Goal: Navigation & Orientation: Find specific page/section

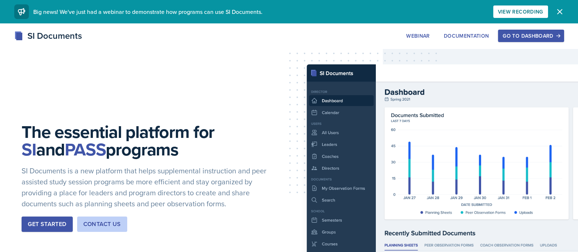
click at [532, 37] on div "Go to Dashboard" at bounding box center [531, 36] width 56 height 6
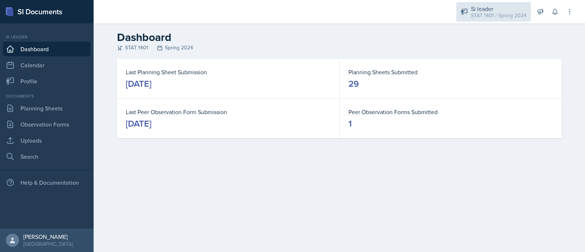
click at [496, 16] on div "STAT 1401 / Spring 2024" at bounding box center [499, 16] width 56 height 8
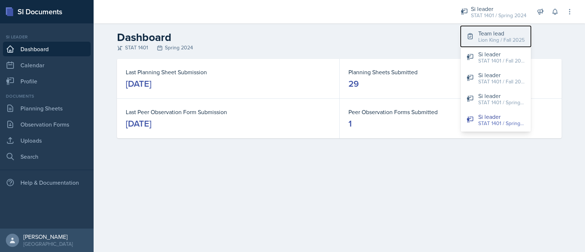
click at [489, 37] on div "Lion King / Fall 2025" at bounding box center [501, 40] width 46 height 8
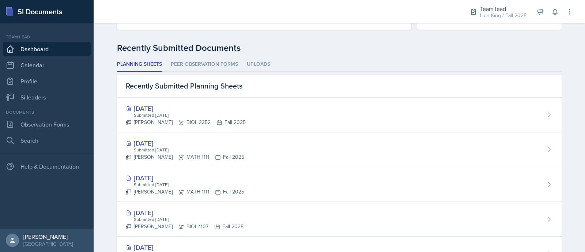
scroll to position [171, 0]
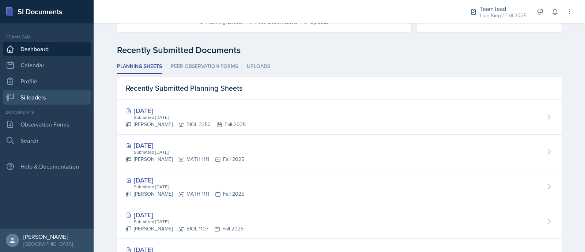
click at [57, 94] on link "Si leaders" at bounding box center [47, 97] width 88 height 15
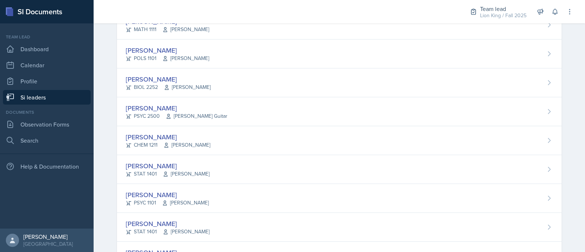
click at [52, 95] on link "Si leaders" at bounding box center [47, 97] width 88 height 15
click at [31, 95] on link "Si leaders" at bounding box center [47, 97] width 88 height 15
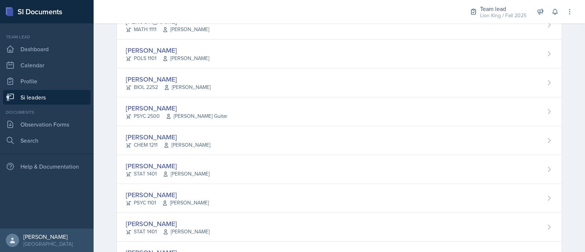
click at [31, 95] on link "Si leaders" at bounding box center [47, 97] width 88 height 15
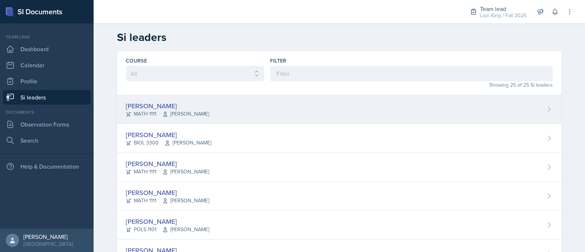
click at [465, 109] on div "Xavier Ashton MATH 1111 Jennifer Smathers" at bounding box center [339, 109] width 445 height 29
